Goal: Communication & Community: Answer question/provide support

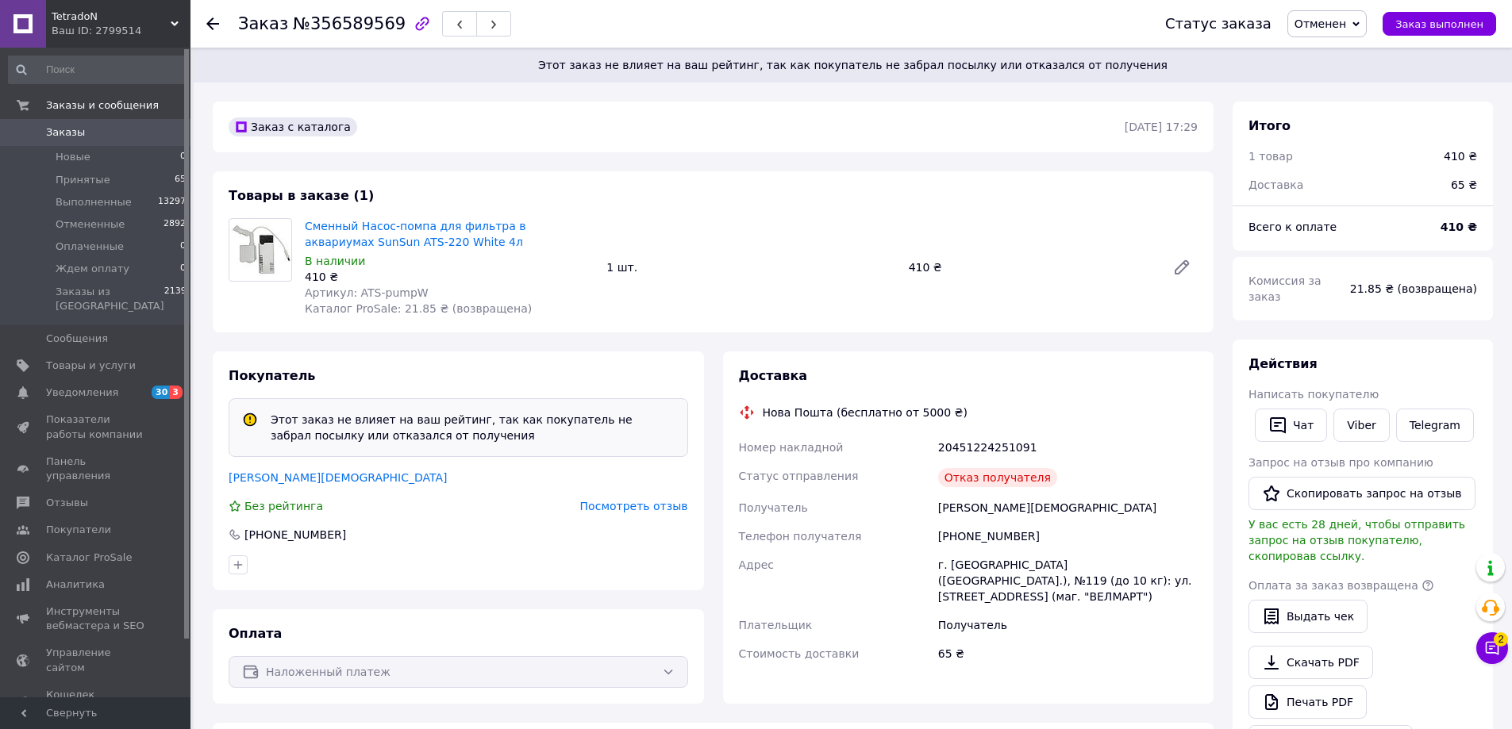
click at [649, 501] on span "Посмотреть отзыв" at bounding box center [634, 506] width 108 height 13
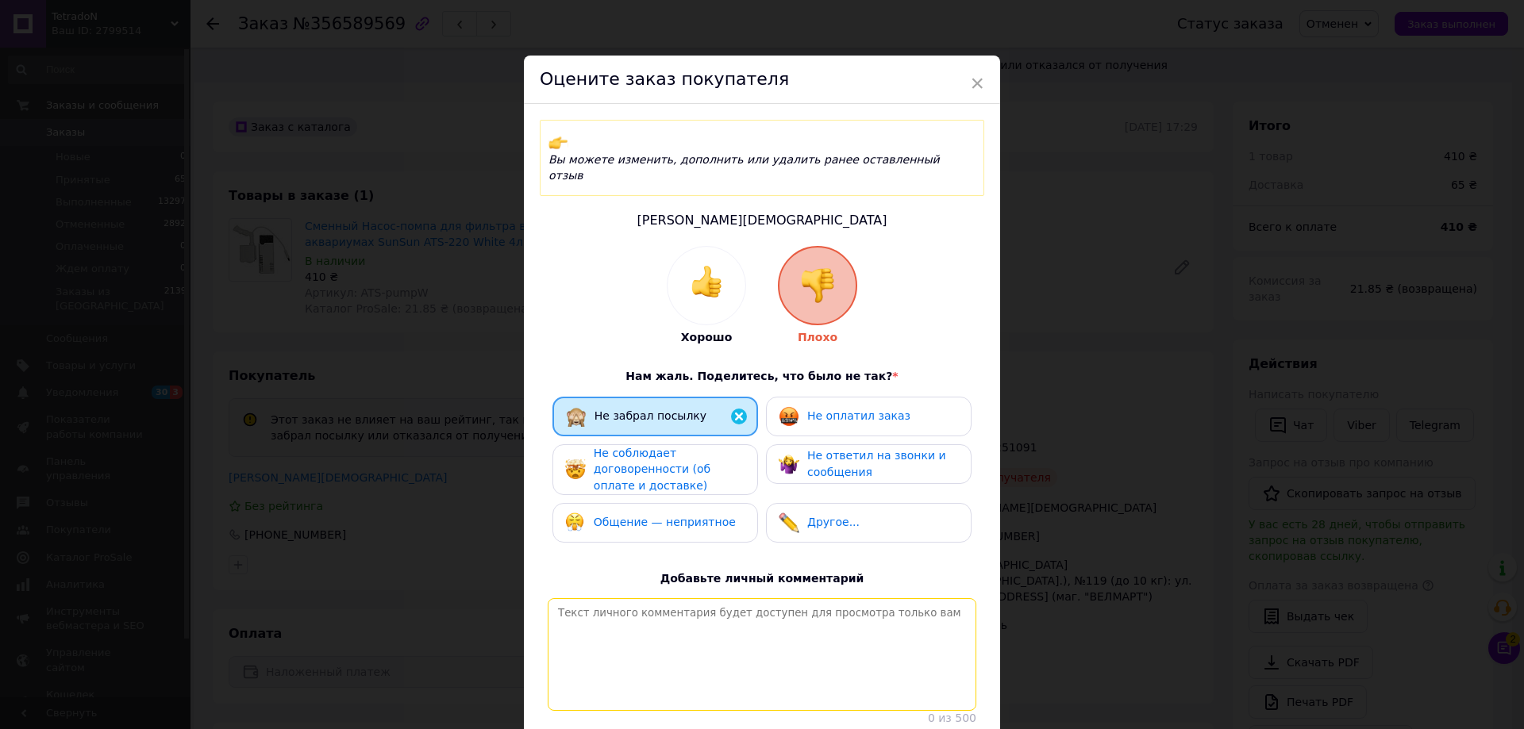
click at [817, 598] on textarea at bounding box center [762, 654] width 429 height 113
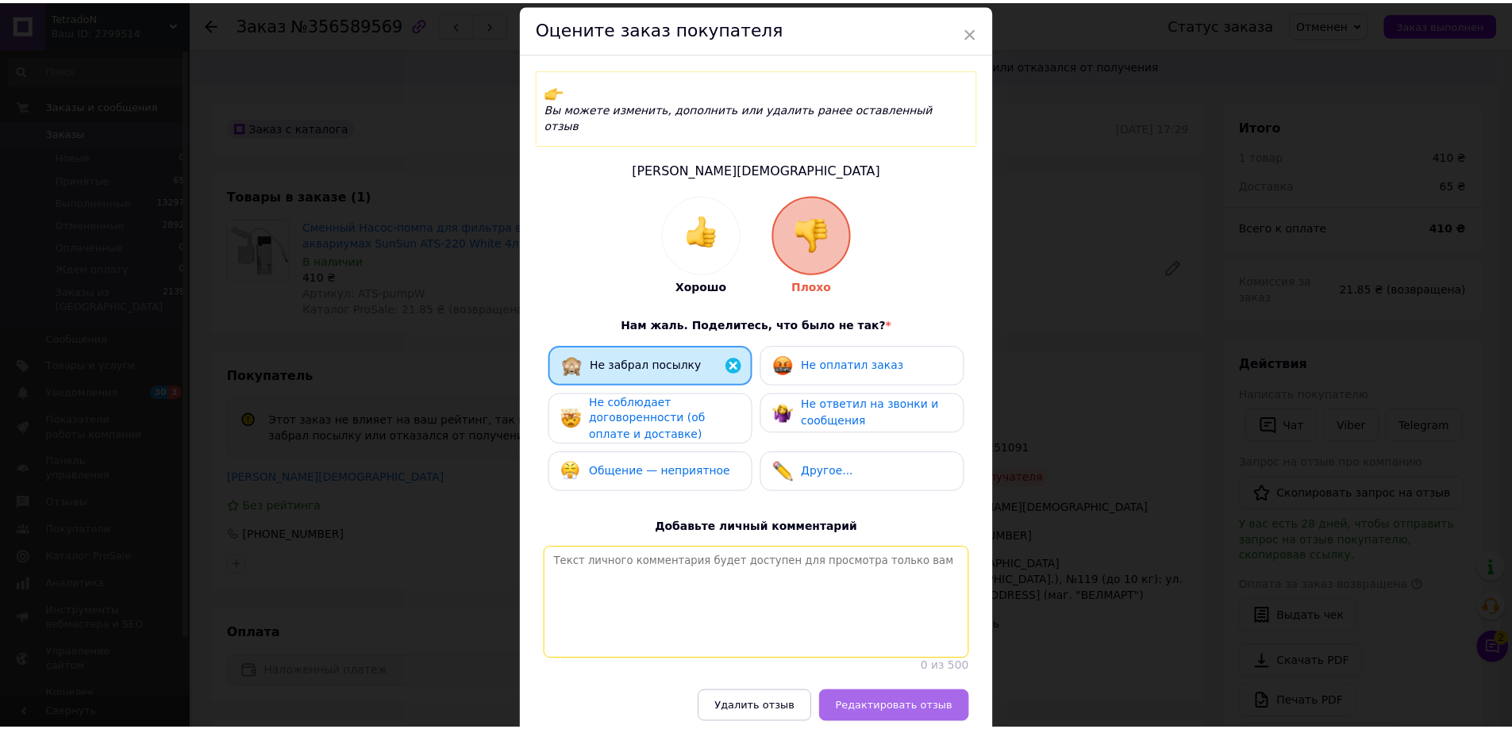
scroll to position [79, 0]
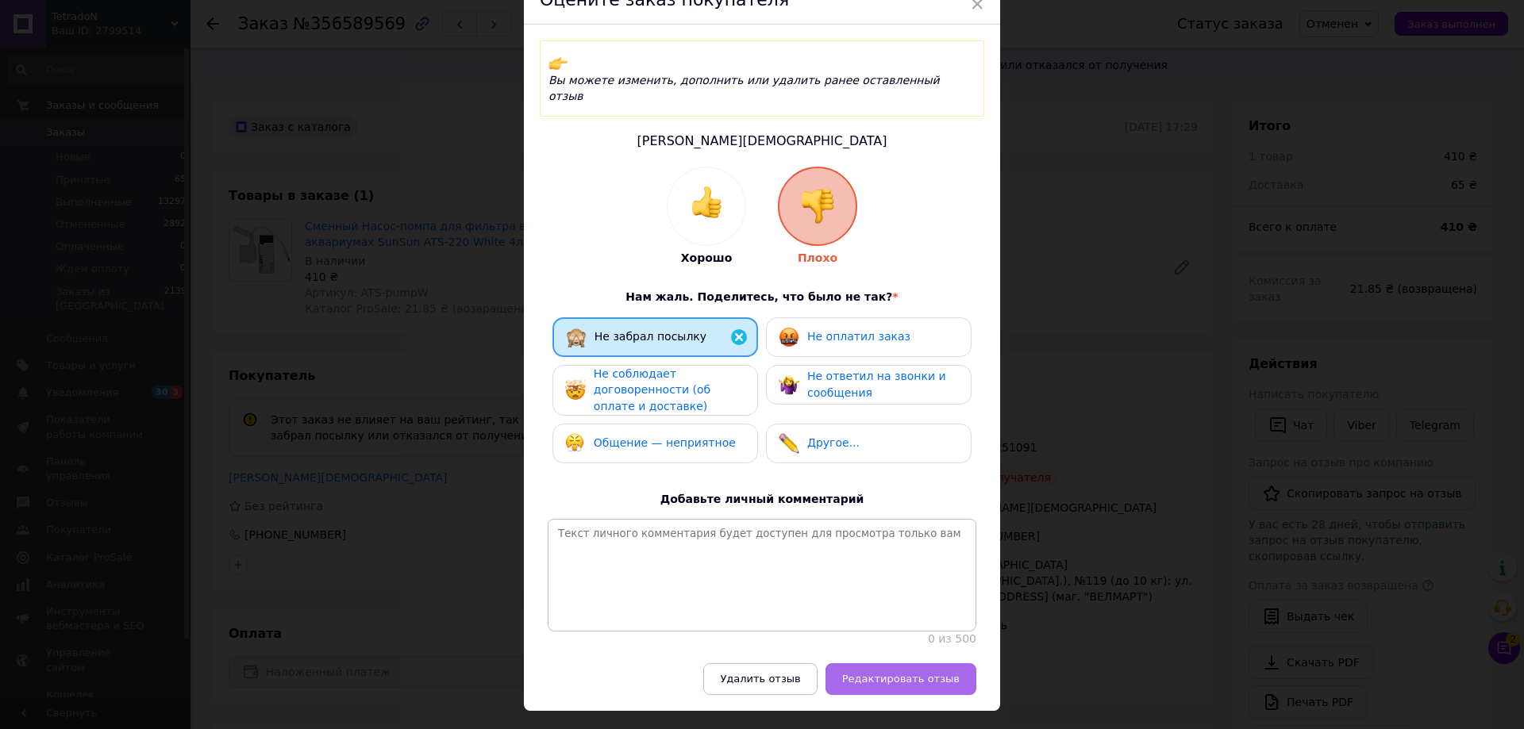
click at [911, 673] on span "Редактировать отзыв" at bounding box center [900, 679] width 117 height 12
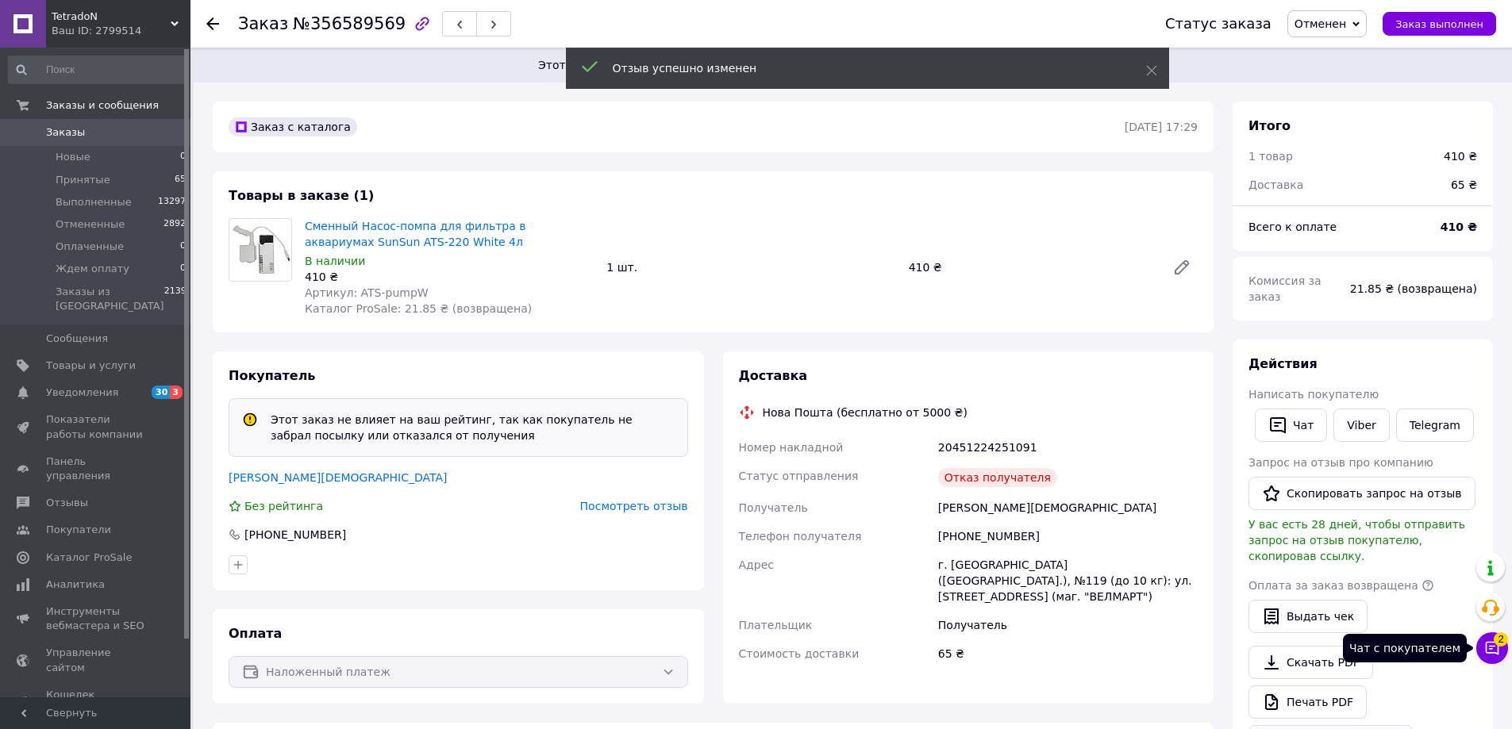
click at [1482, 644] on button "Чат с покупателем 2" at bounding box center [1492, 648] width 32 height 32
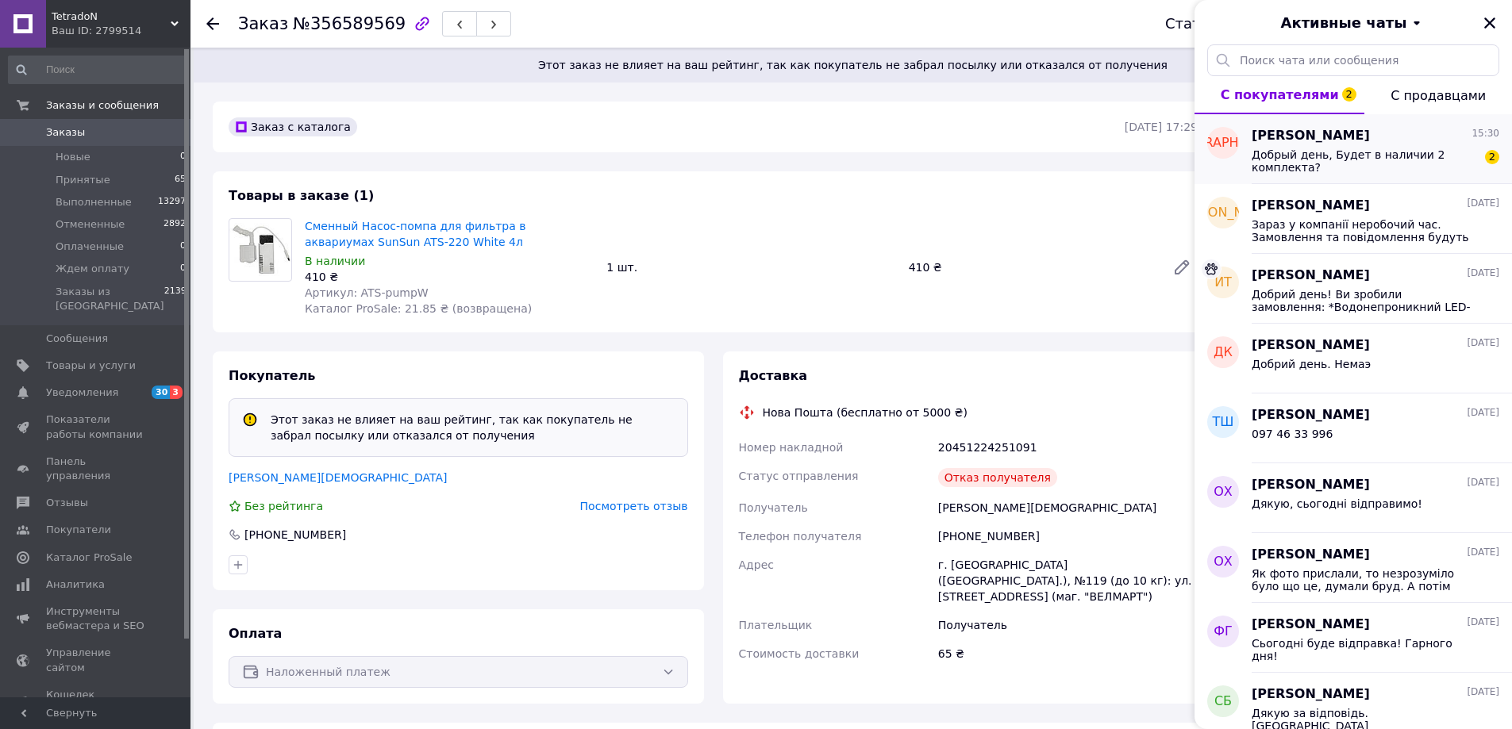
click at [1323, 165] on span "Добрый день, Будет в наличии 2 комплекта?" at bounding box center [1364, 160] width 225 height 25
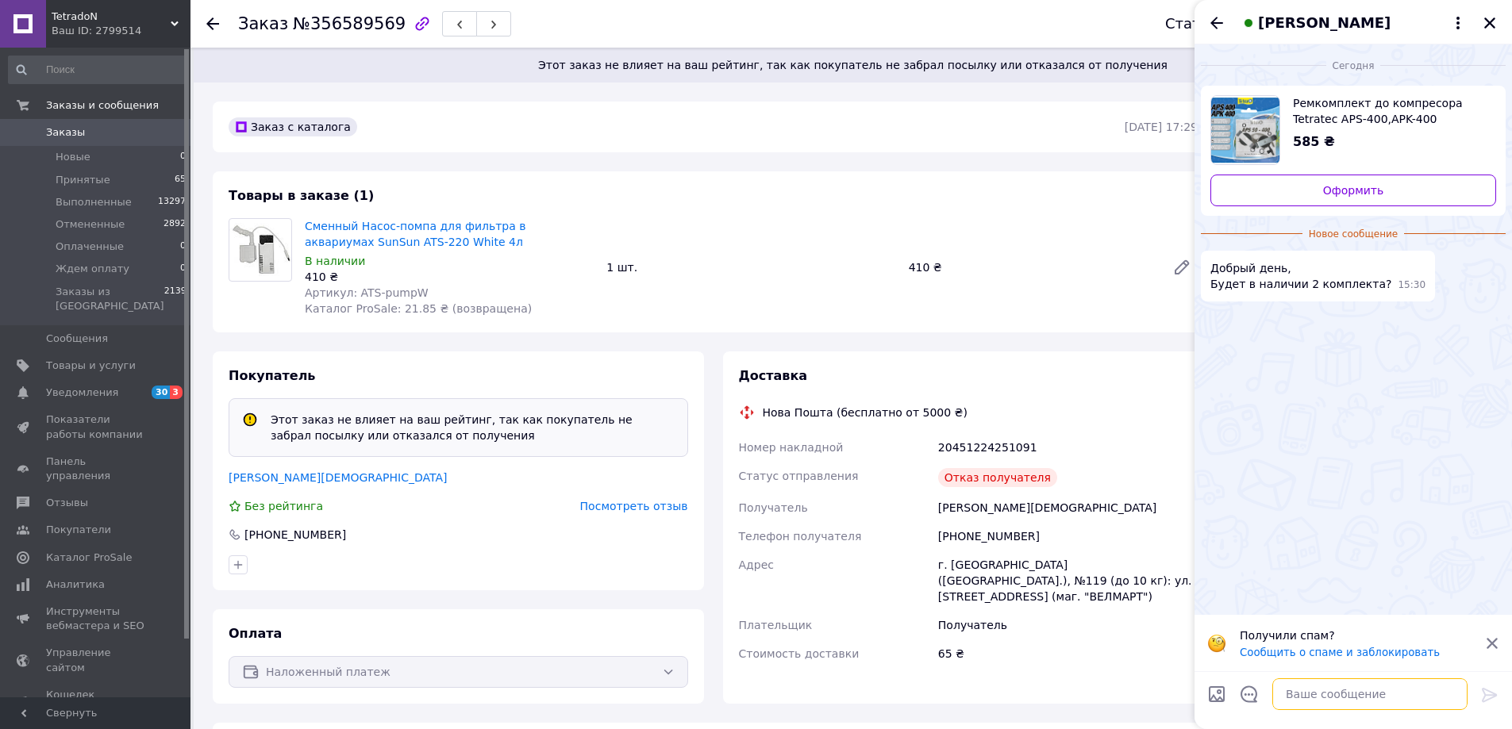
click at [1338, 692] on textarea at bounding box center [1369, 695] width 195 height 32
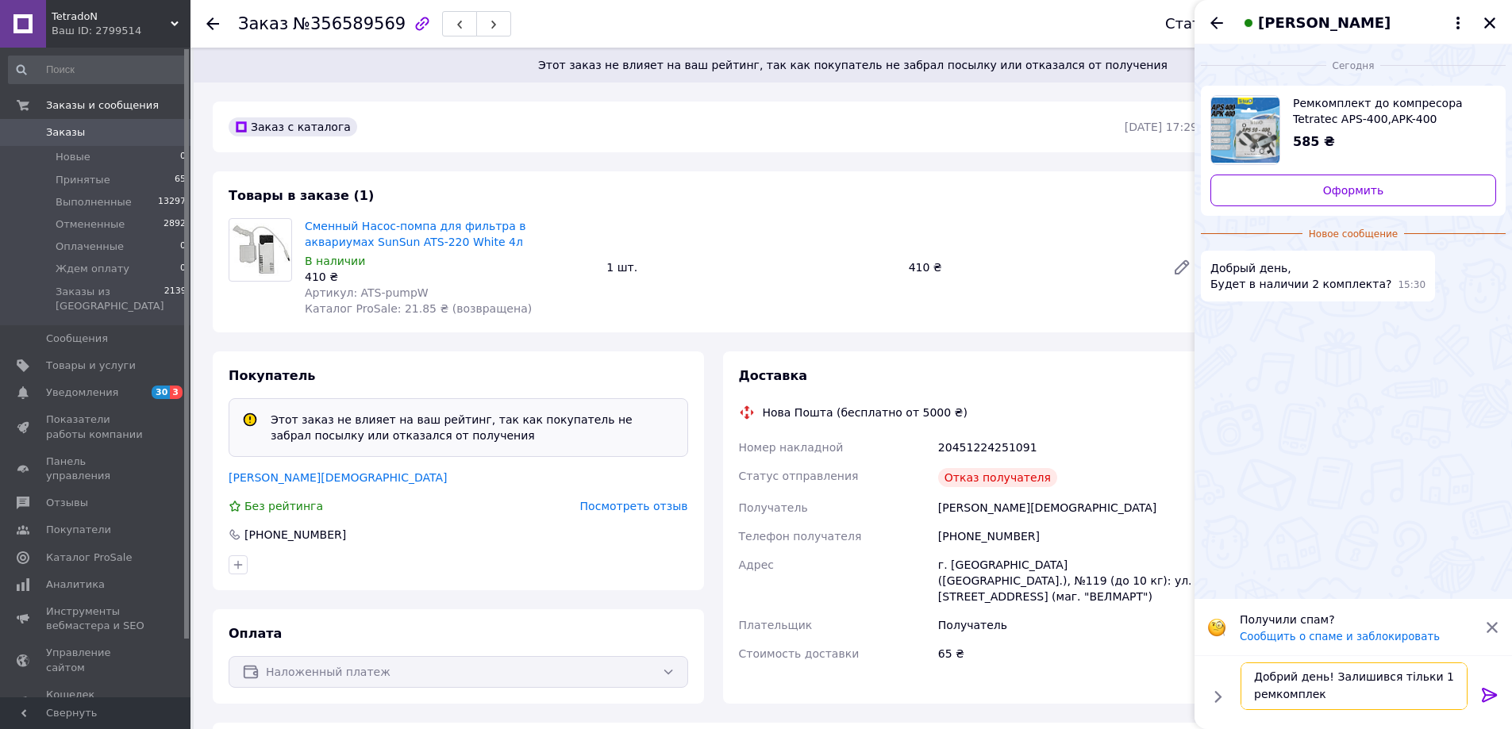
type textarea "Добрий день! Залишився тільки 1 ремкомплект"
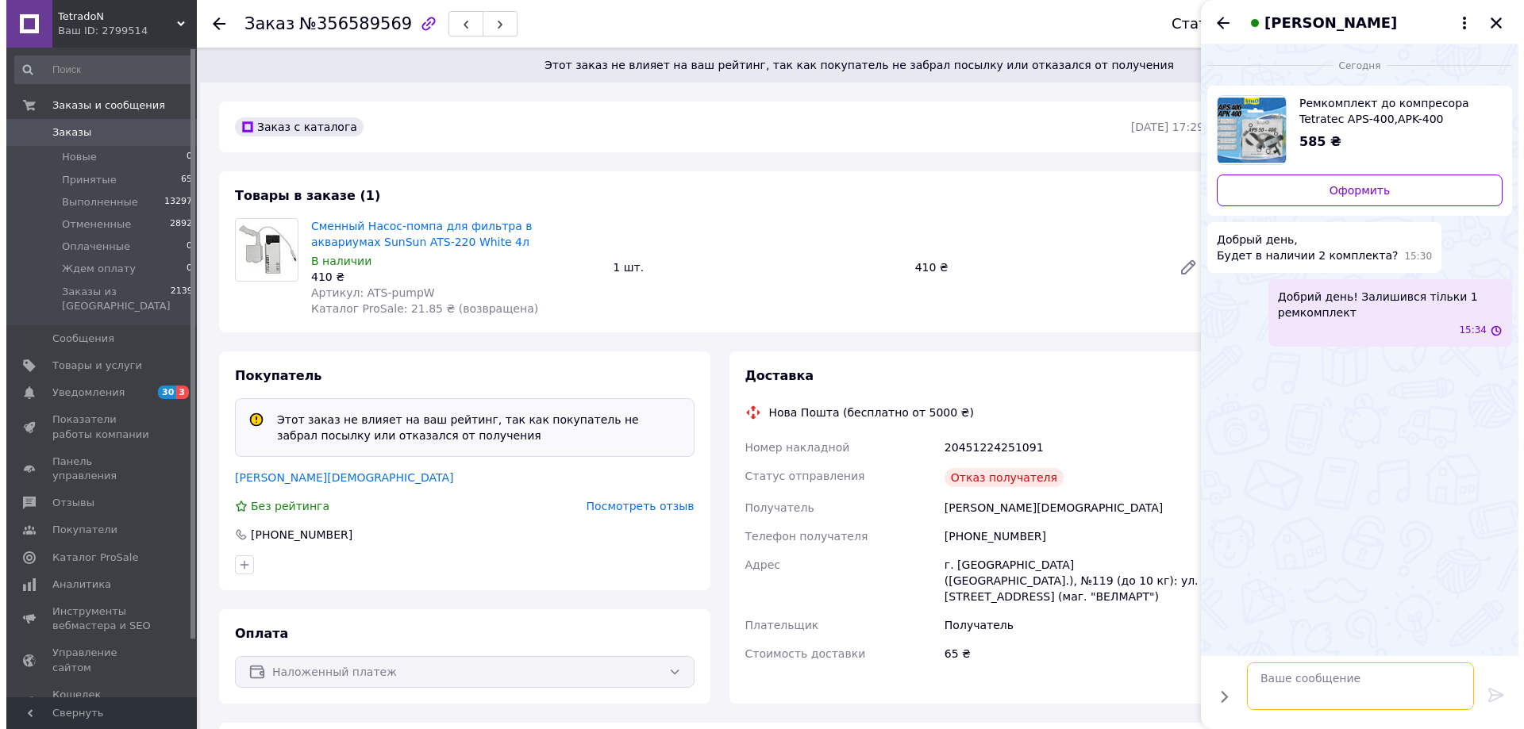
scroll to position [0, 0]
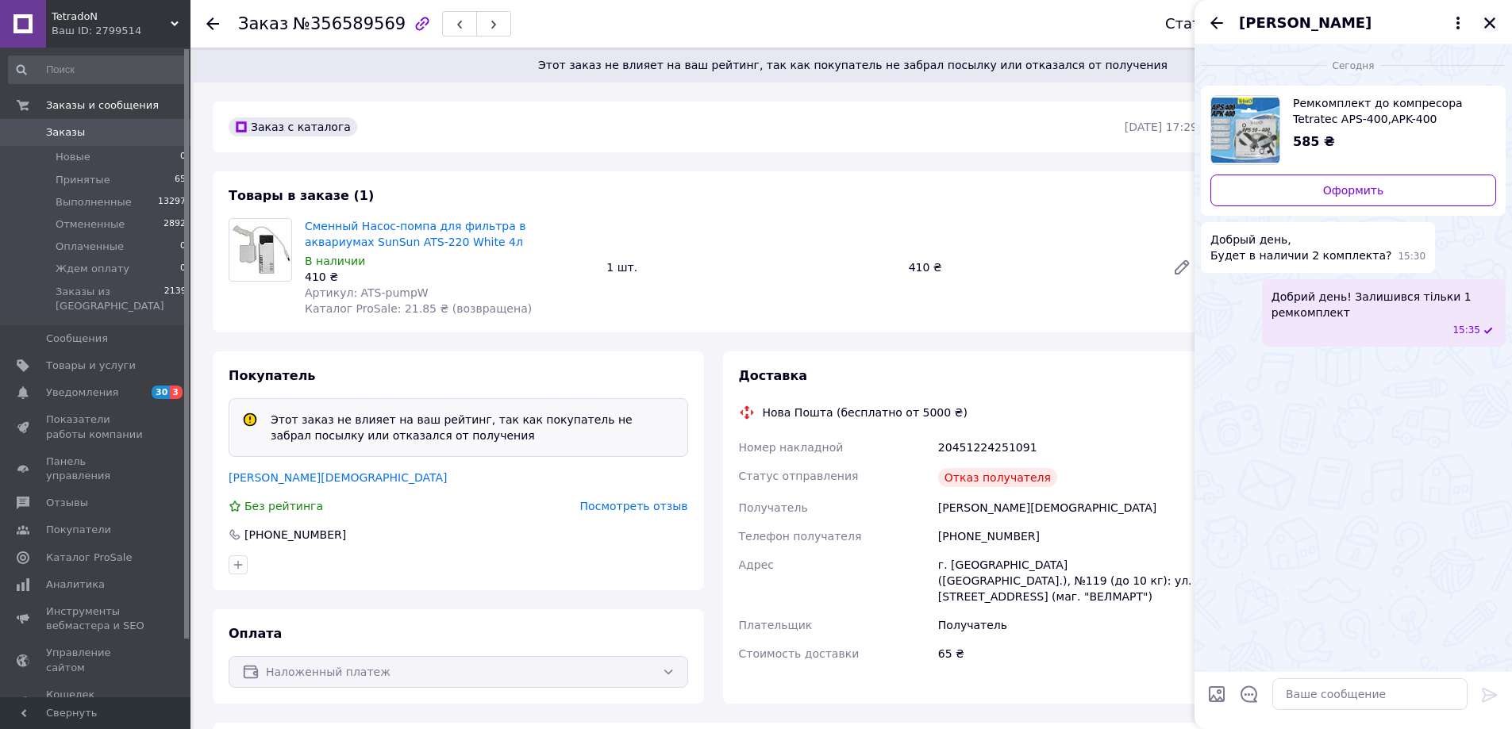
click at [1486, 26] on icon "Закрыть" at bounding box center [1489, 22] width 11 height 11
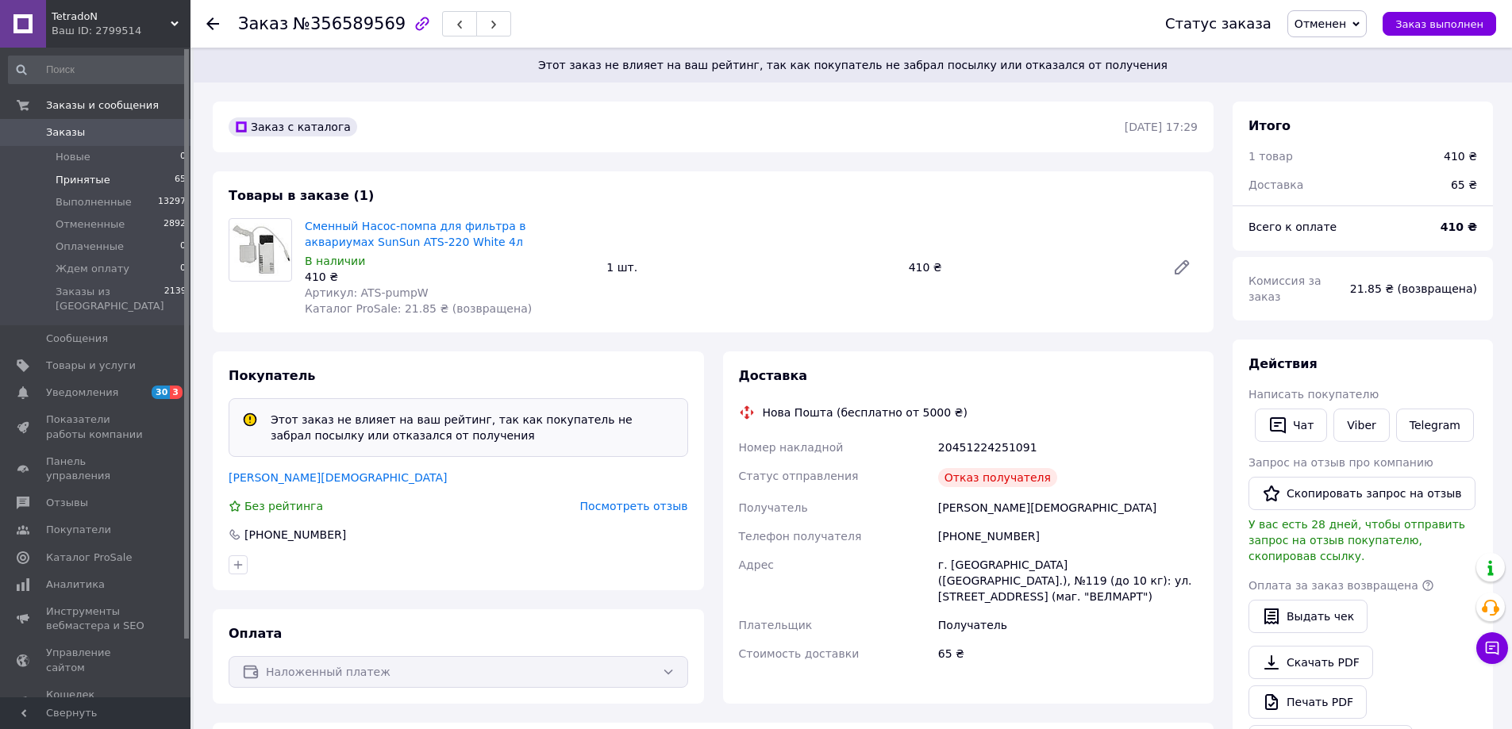
click at [132, 179] on li "Принятые 65" at bounding box center [97, 180] width 195 height 22
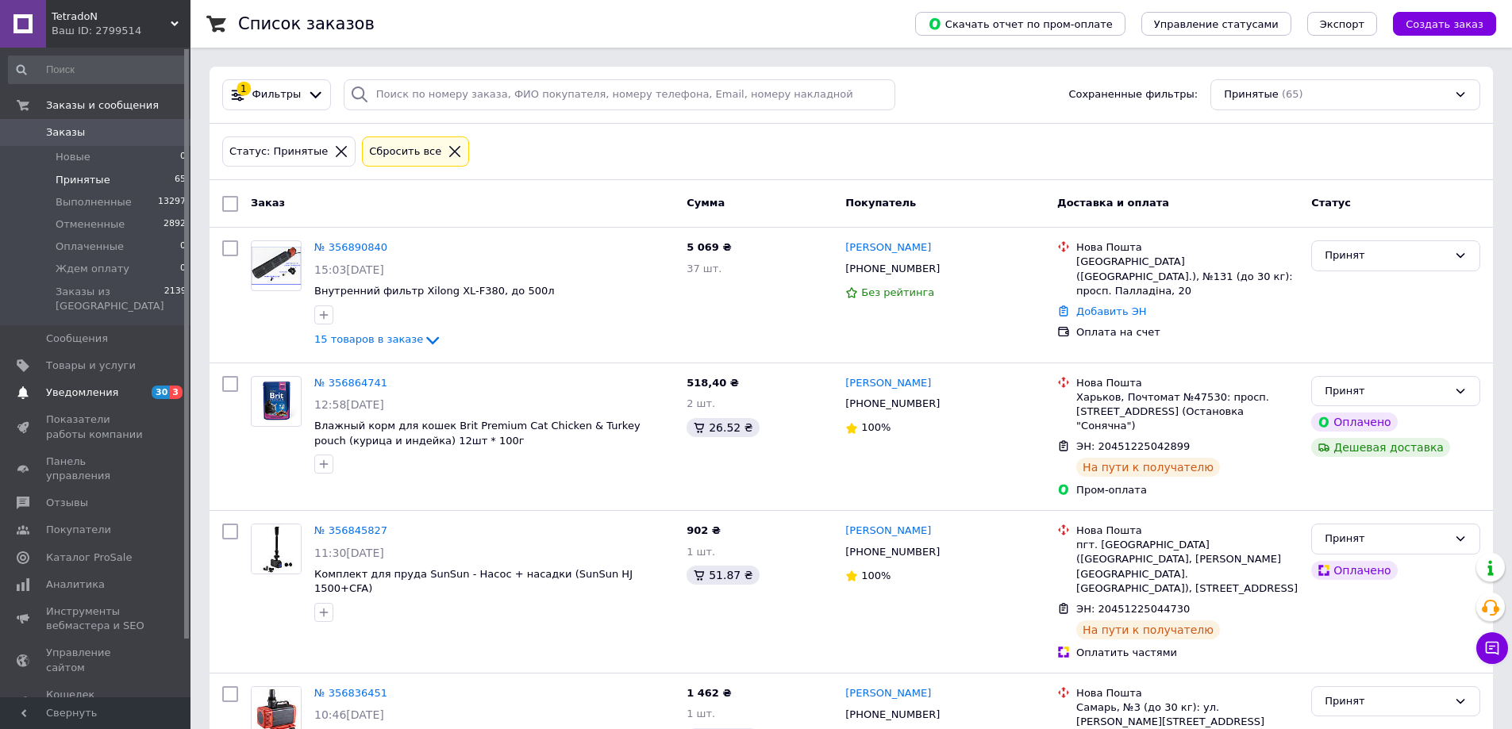
click at [101, 386] on span "Уведомления" at bounding box center [82, 393] width 72 height 14
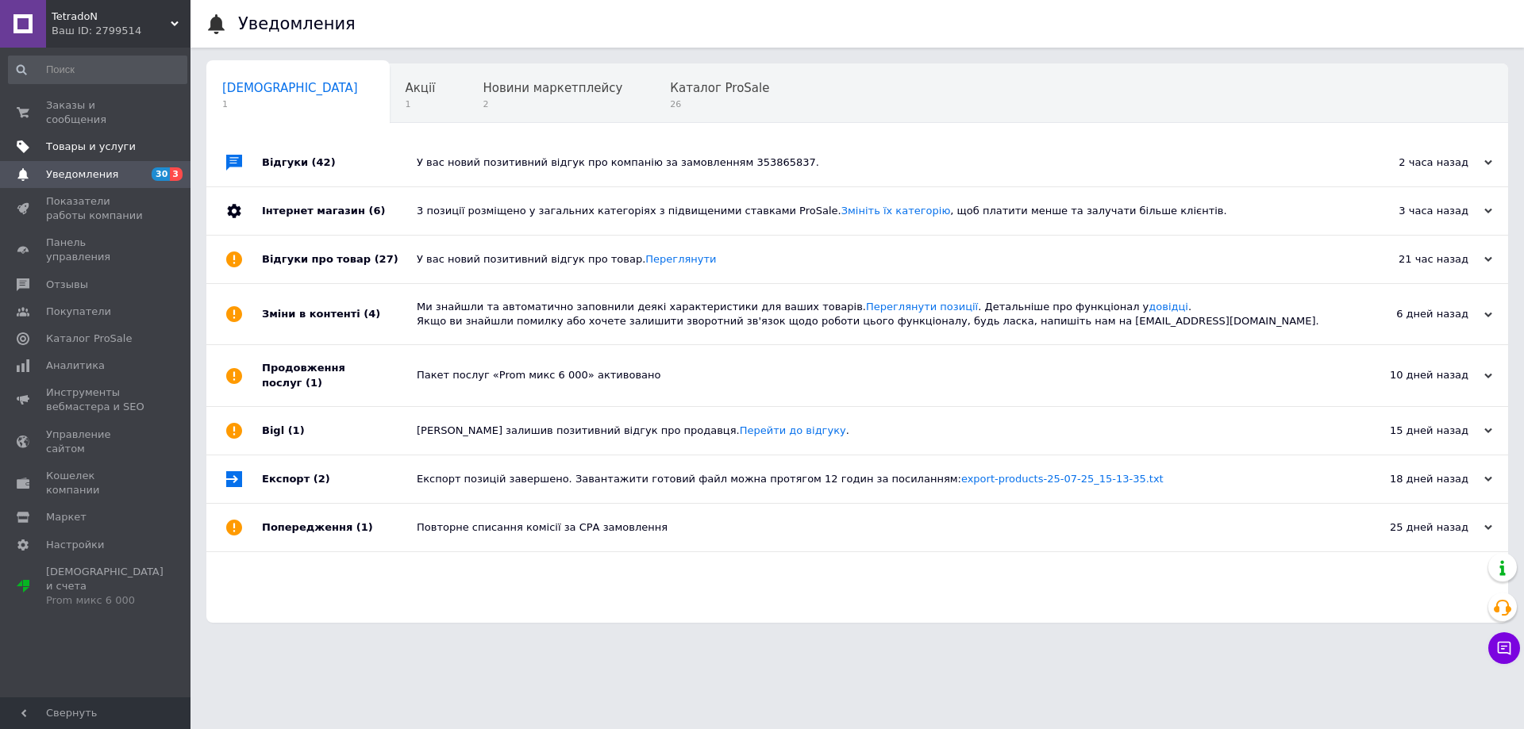
click at [104, 133] on link "Товары и услуги" at bounding box center [97, 146] width 195 height 27
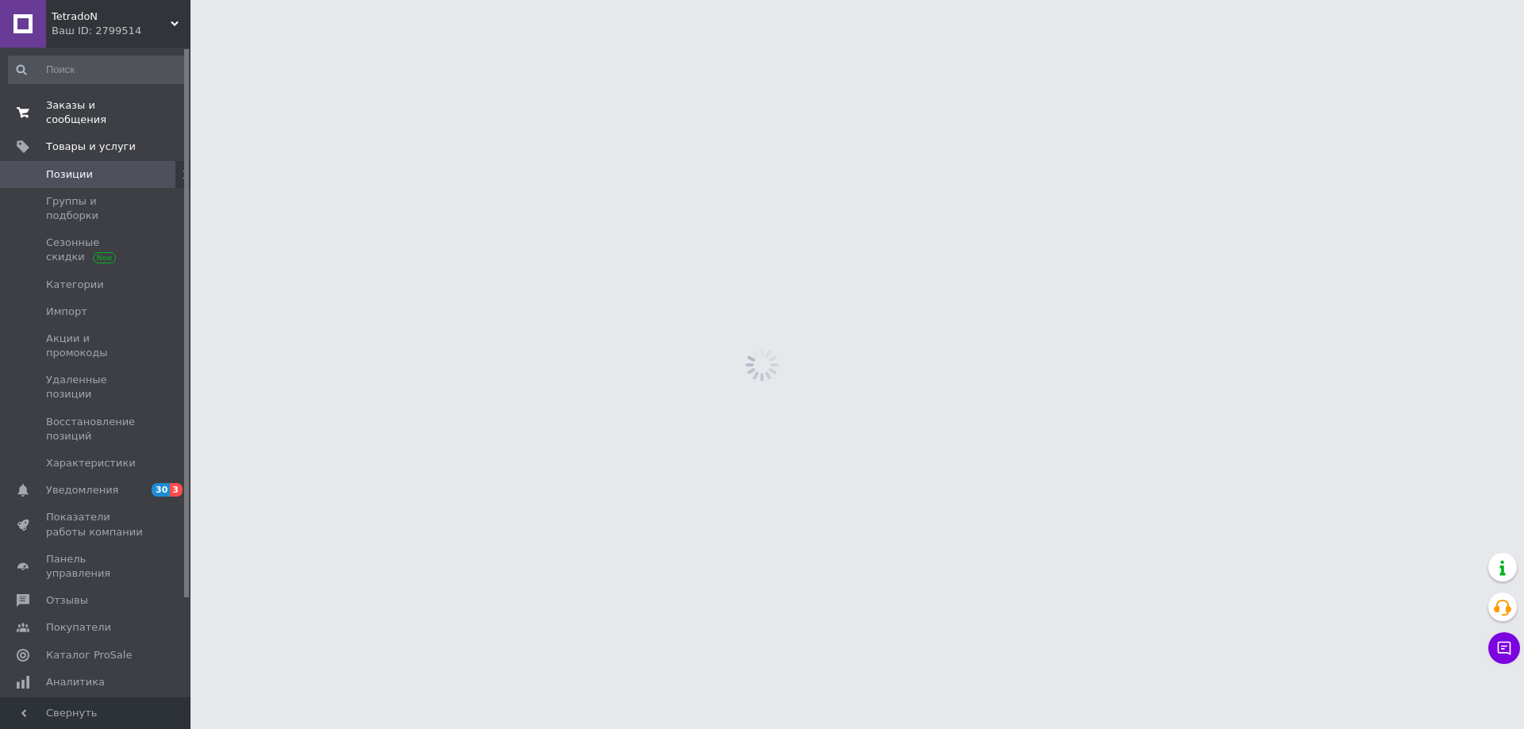
click at [106, 105] on span "Заказы и сообщения" at bounding box center [96, 112] width 101 height 29
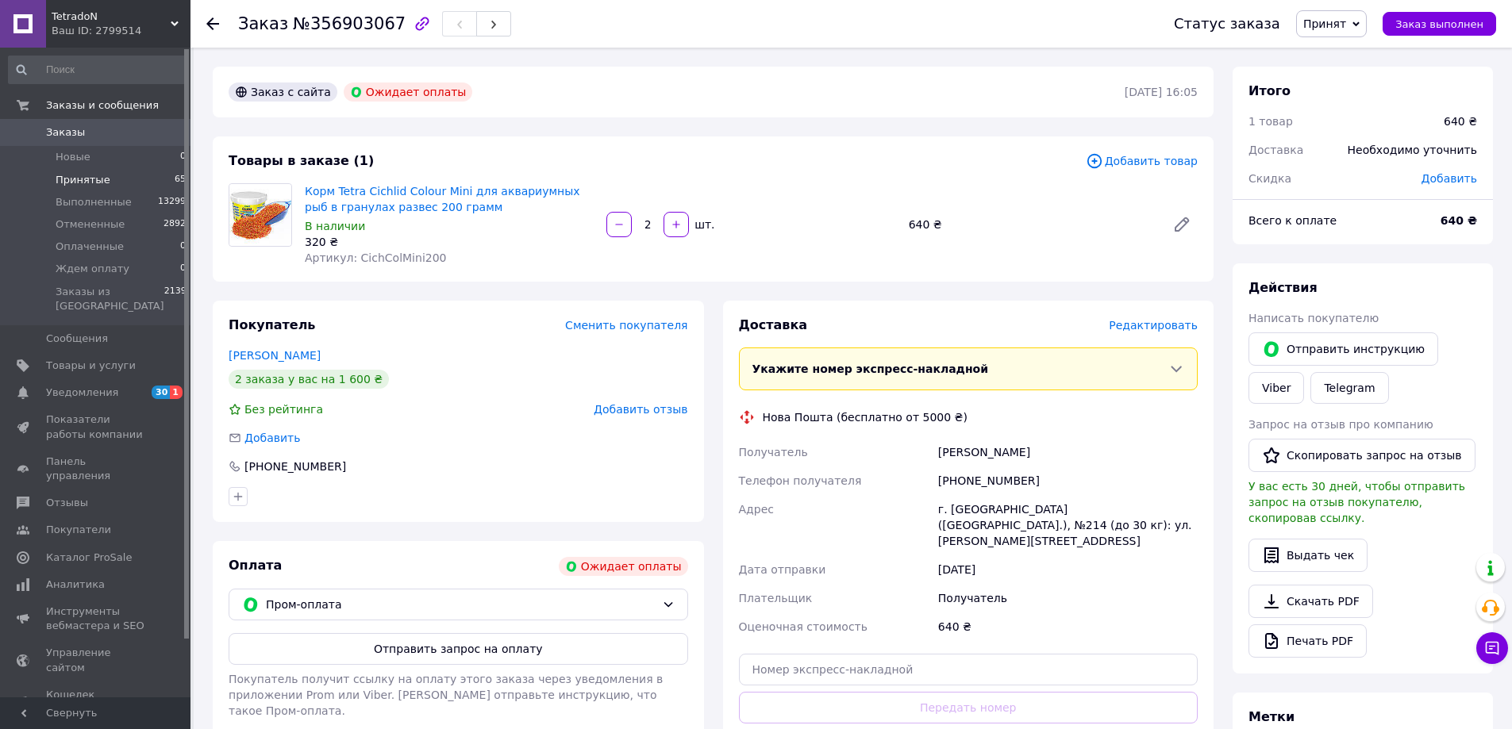
click at [95, 188] on li "Принятые 65" at bounding box center [97, 180] width 195 height 22
